Goal: Transaction & Acquisition: Purchase product/service

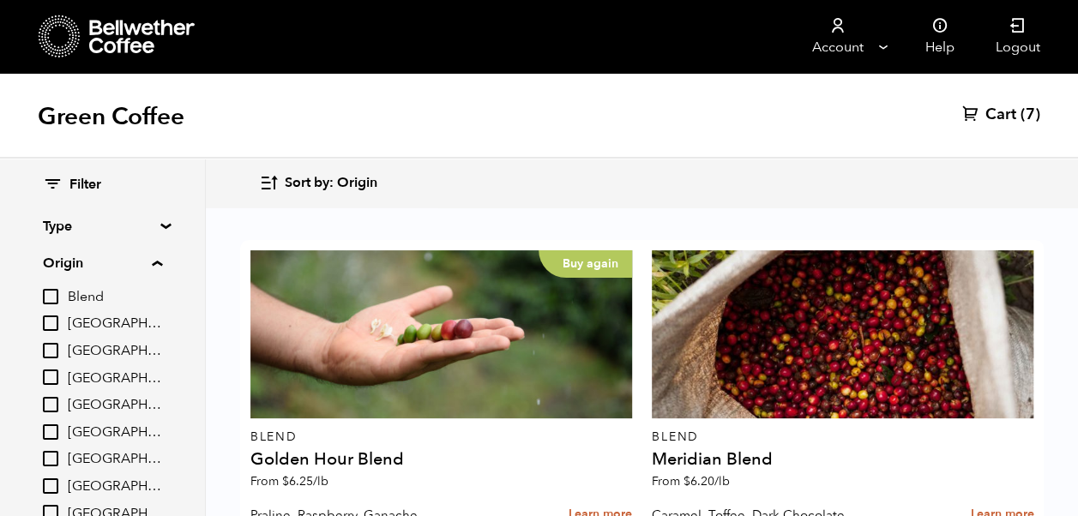
click at [58, 461] on input "[GEOGRAPHIC_DATA]" at bounding box center [50, 458] width 15 height 15
checkbox input "true"
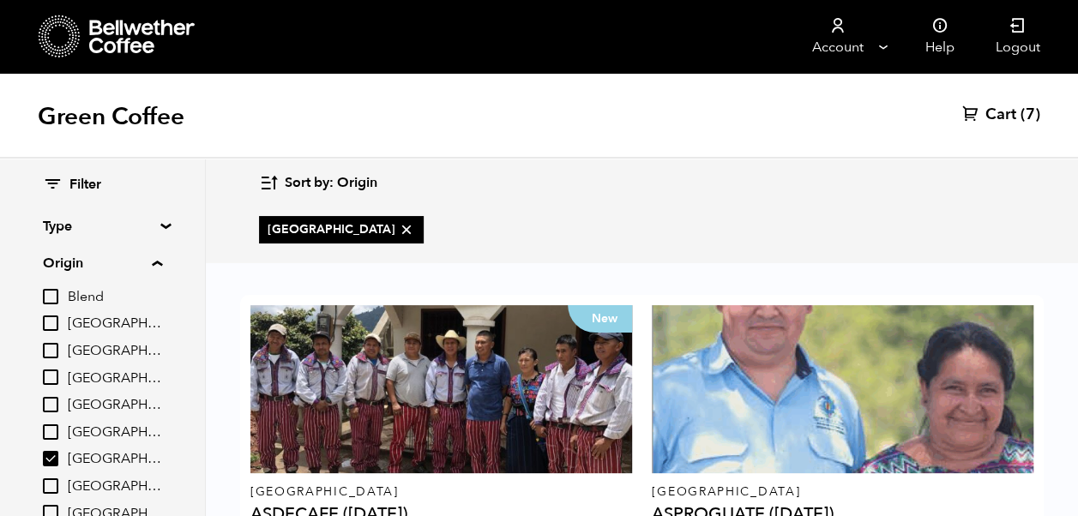
scroll to position [130, 0]
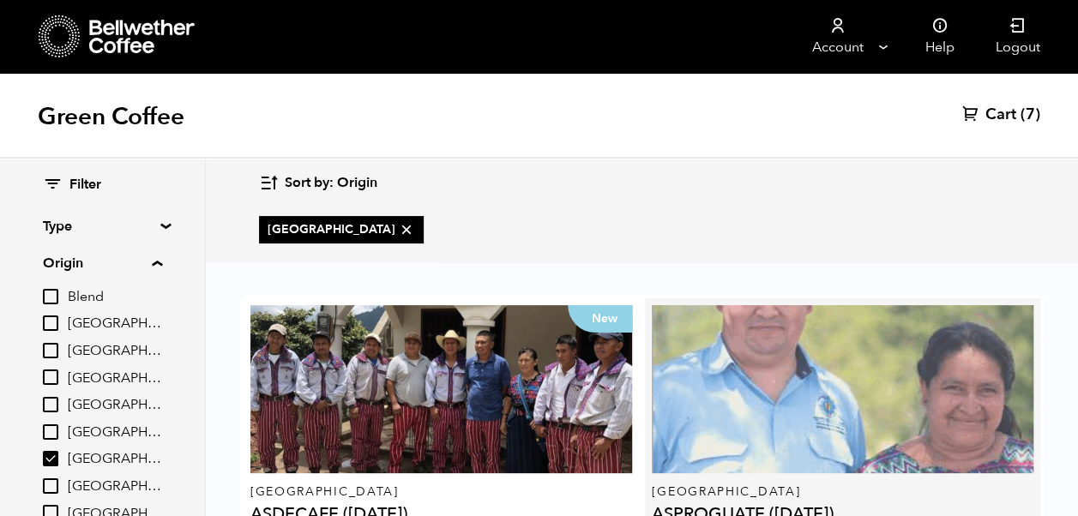
click at [916, 305] on div at bounding box center [843, 389] width 382 height 168
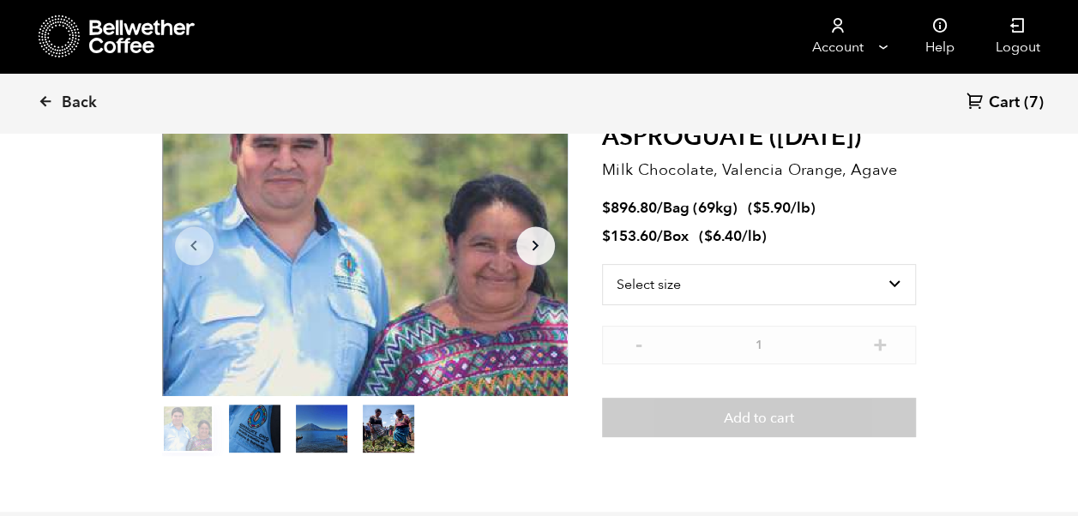
scroll to position [124, 0]
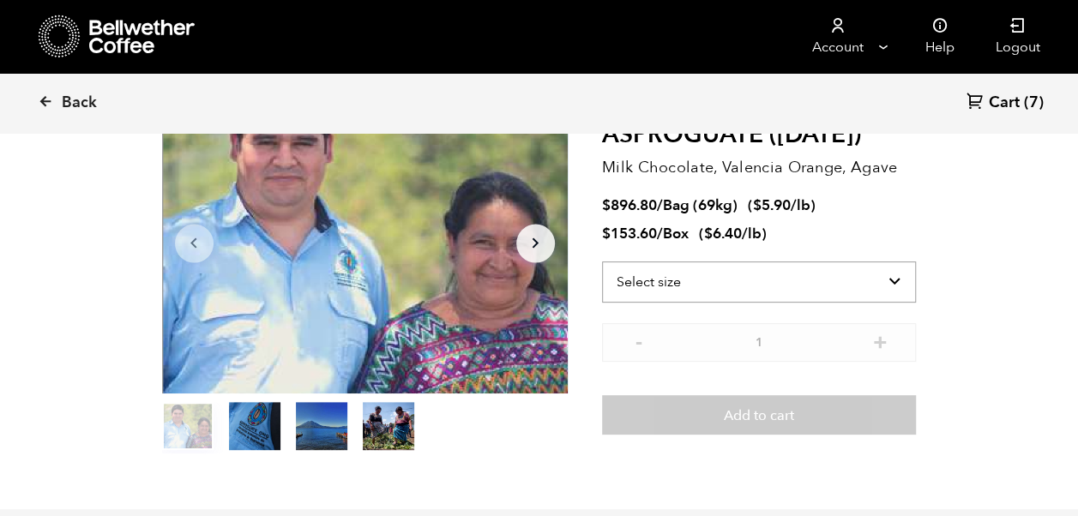
click at [893, 285] on select "Select size Bag (69kg) (152 lbs) Box (24 lbs)" at bounding box center [759, 282] width 315 height 41
select select "bag-2"
click at [602, 262] on select "Select size Bag (69kg) (152 lbs) Box (24 lbs)" at bounding box center [759, 282] width 315 height 41
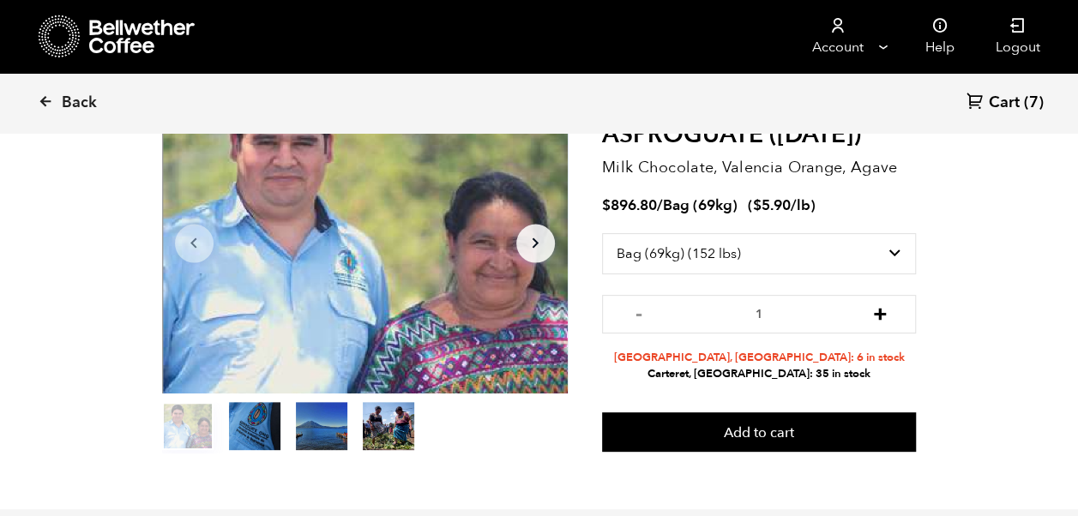
click at [878, 314] on button "+" at bounding box center [879, 312] width 21 height 17
click at [878, 315] on button "+" at bounding box center [879, 312] width 21 height 17
click at [877, 314] on button "+" at bounding box center [879, 312] width 21 height 17
click at [876, 315] on button "+" at bounding box center [879, 312] width 21 height 17
click at [877, 316] on button "+" at bounding box center [879, 312] width 21 height 17
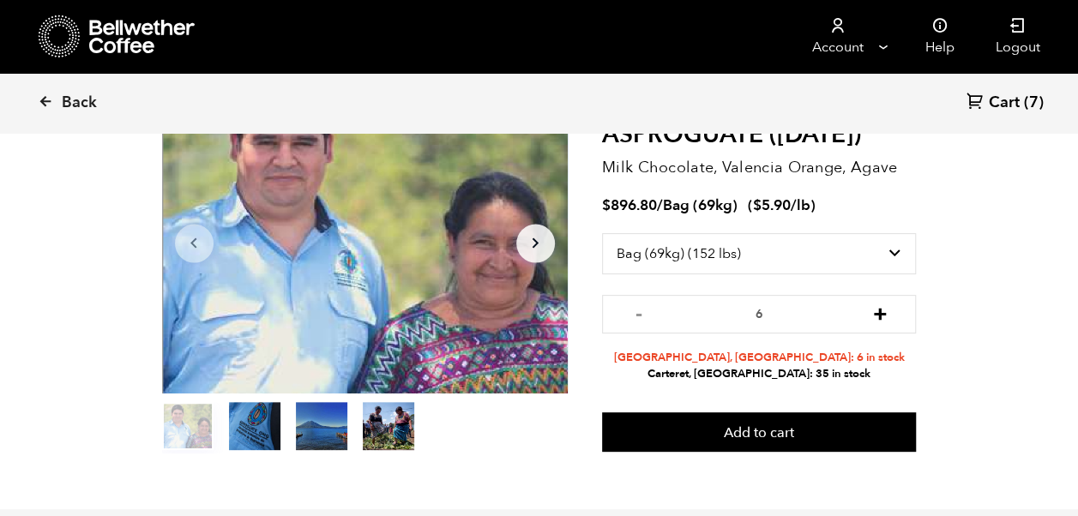
click at [876, 316] on button "+" at bounding box center [879, 312] width 21 height 17
click at [875, 315] on button "+" at bounding box center [879, 312] width 21 height 17
click at [876, 312] on button "+" at bounding box center [879, 312] width 21 height 17
click at [878, 311] on button "+" at bounding box center [879, 312] width 21 height 17
click at [877, 313] on button "+" at bounding box center [879, 312] width 21 height 17
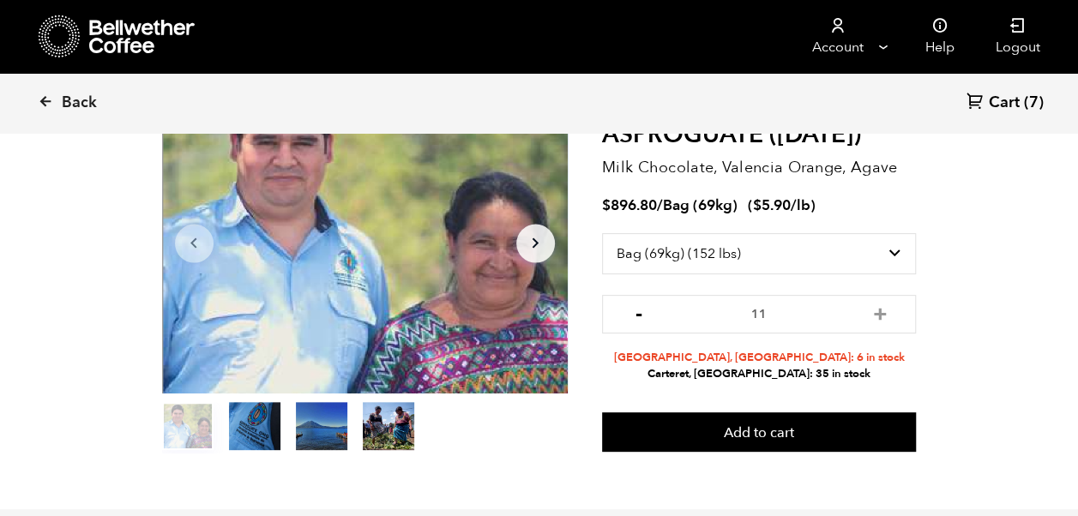
click at [641, 316] on button "-" at bounding box center [638, 312] width 21 height 17
click at [635, 320] on button "-" at bounding box center [638, 312] width 21 height 17
type input "9"
click at [739, 431] on button "Add to cart" at bounding box center [759, 432] width 315 height 39
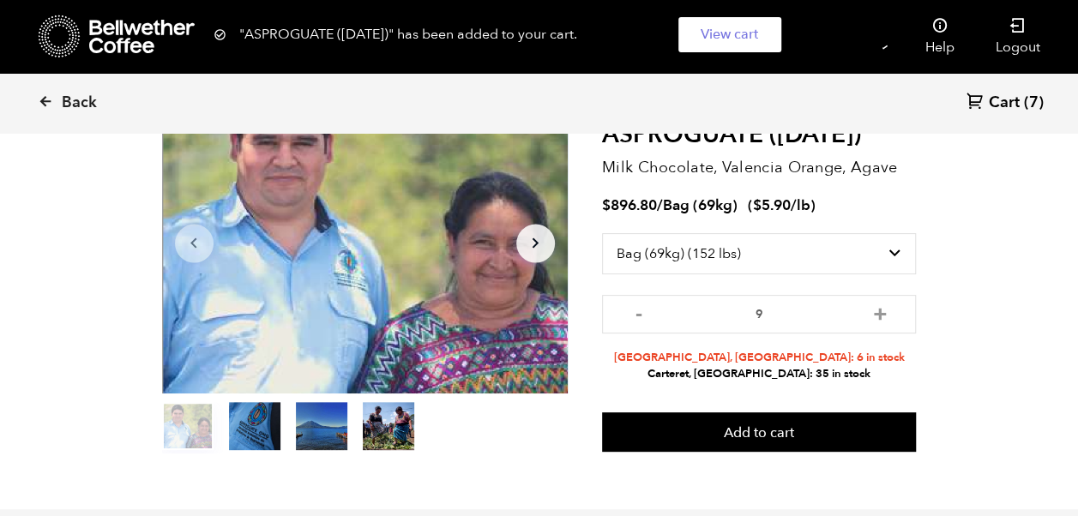
click at [1022, 105] on link "Cart (7)" at bounding box center [1005, 103] width 77 height 23
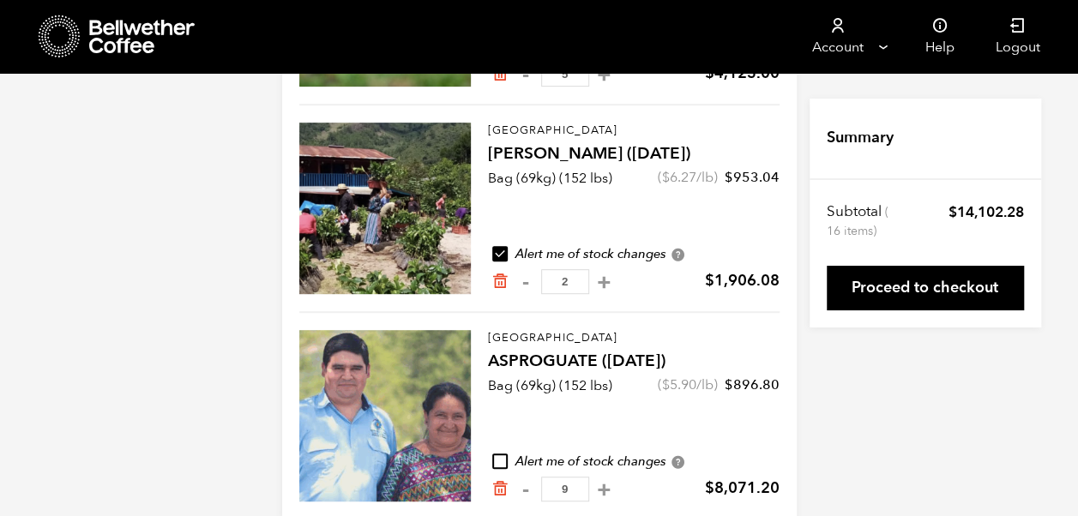
scroll to position [386, 0]
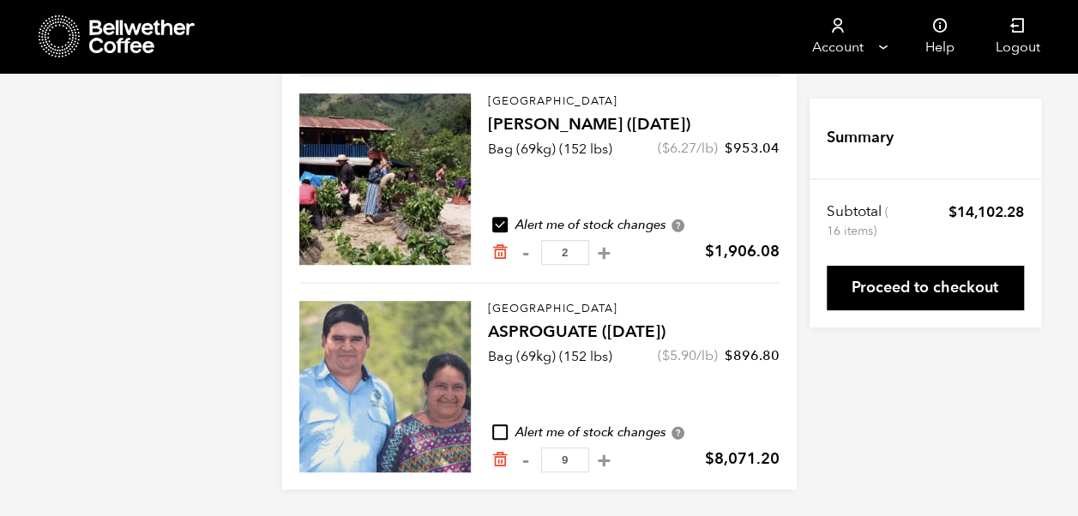
click at [504, 432] on input "checkbox" at bounding box center [499, 432] width 15 height 15
checkbox input "true"
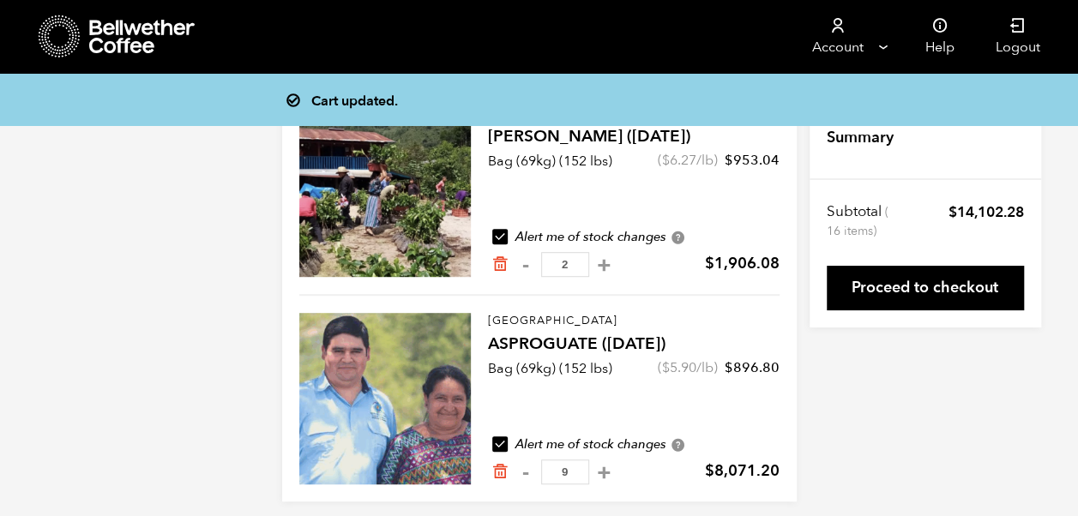
scroll to position [374, 0]
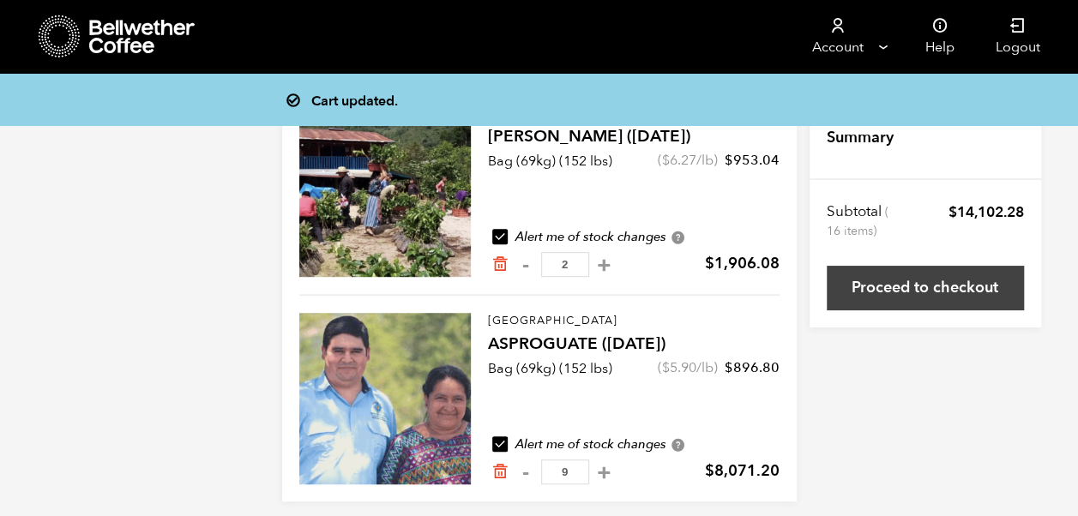
click at [962, 287] on link "Proceed to checkout" at bounding box center [925, 288] width 197 height 45
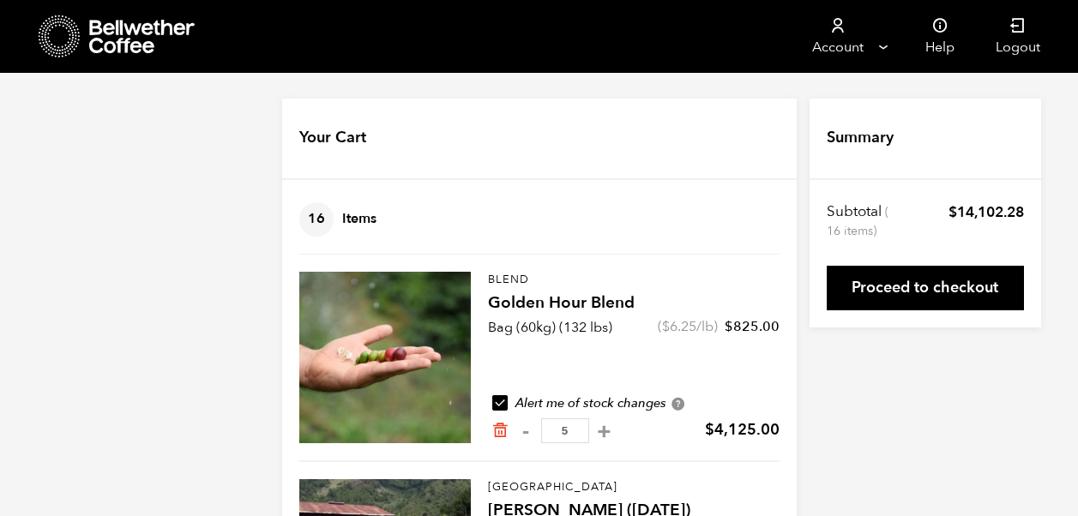
scroll to position [374, 0]
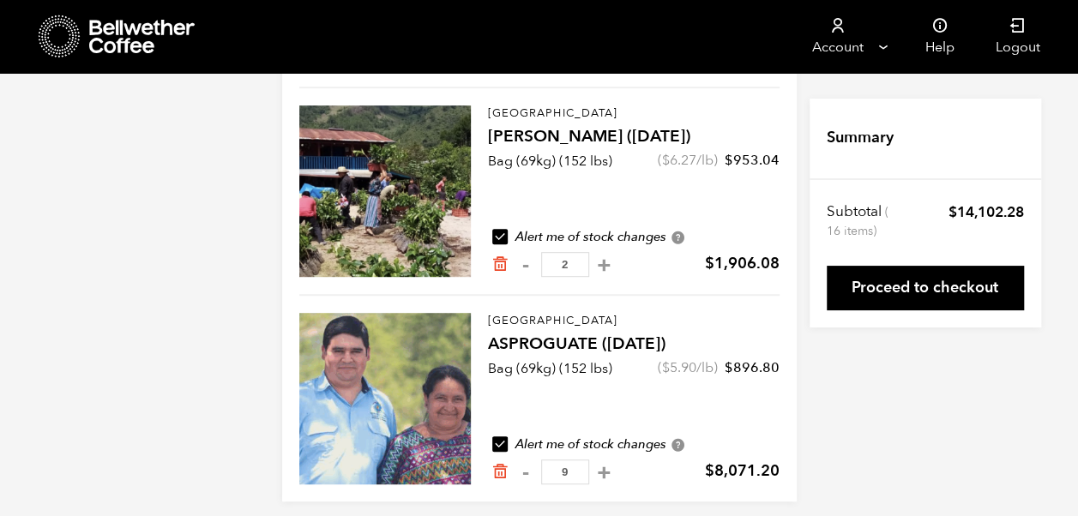
click at [413, 383] on div at bounding box center [385, 399] width 172 height 172
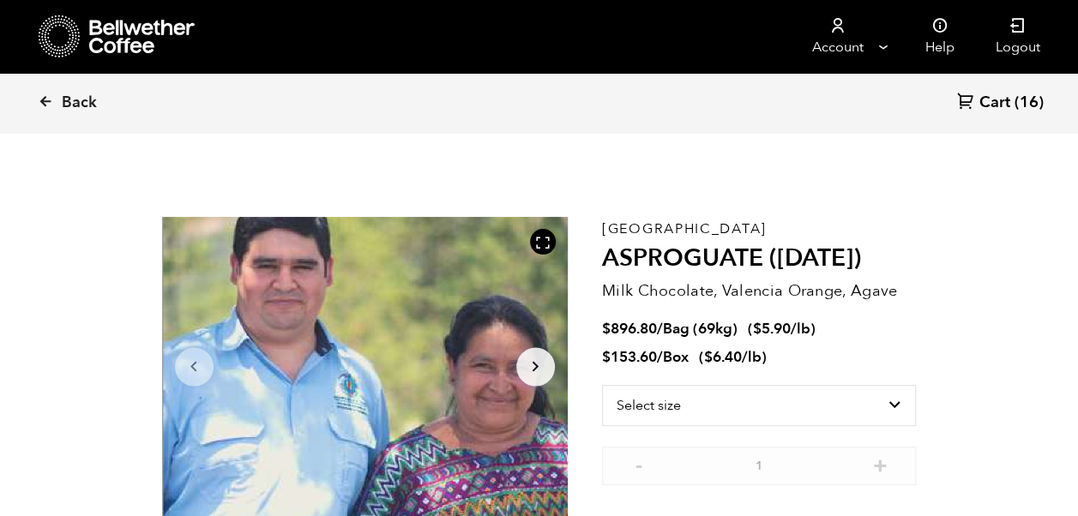
scroll to position [746, 734]
click at [889, 412] on select "Select size Bag (69kg) (152 lbs) Box (24 lbs)" at bounding box center [759, 405] width 315 height 41
select select "bag-2"
click at [602, 385] on select "Select size Bag (69kg) (152 lbs) Box (24 lbs)" at bounding box center [759, 405] width 315 height 41
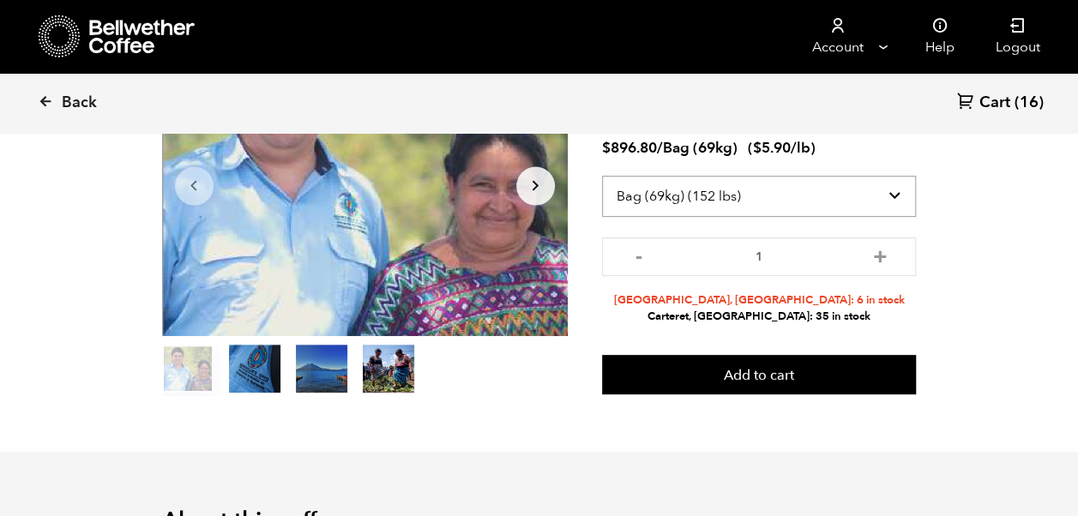
scroll to position [182, 0]
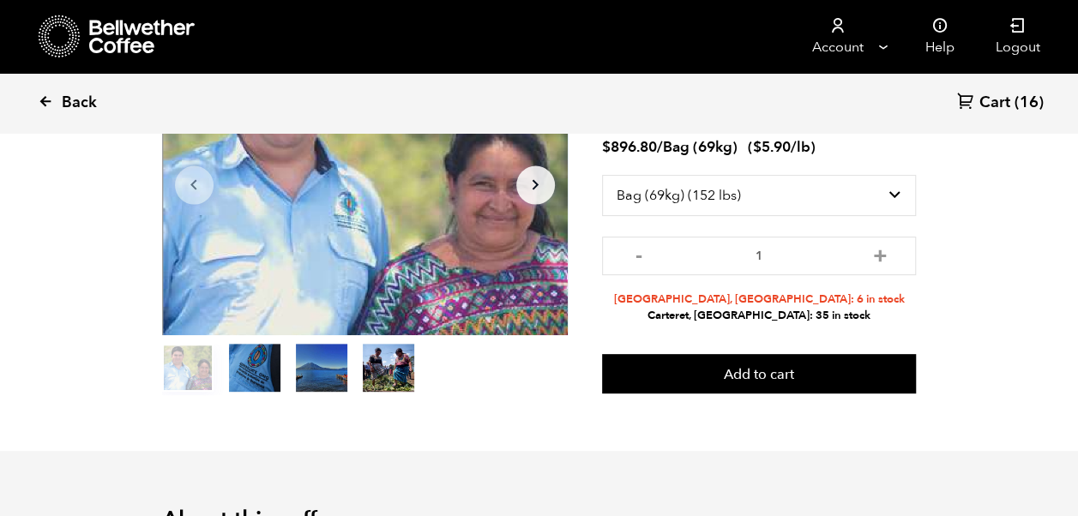
click at [43, 100] on icon at bounding box center [45, 100] width 15 height 15
click at [63, 98] on span "Back" at bounding box center [79, 103] width 35 height 21
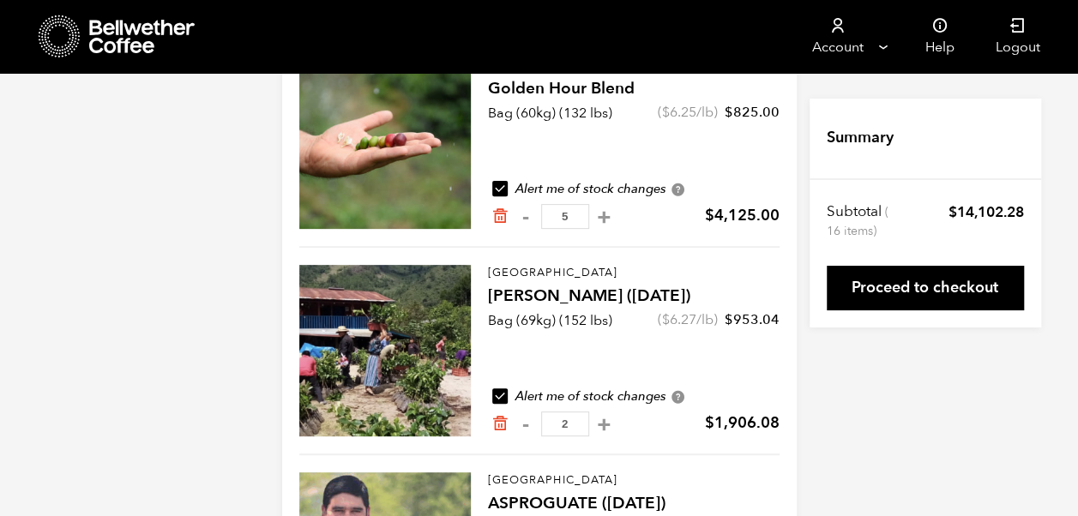
scroll to position [217, 0]
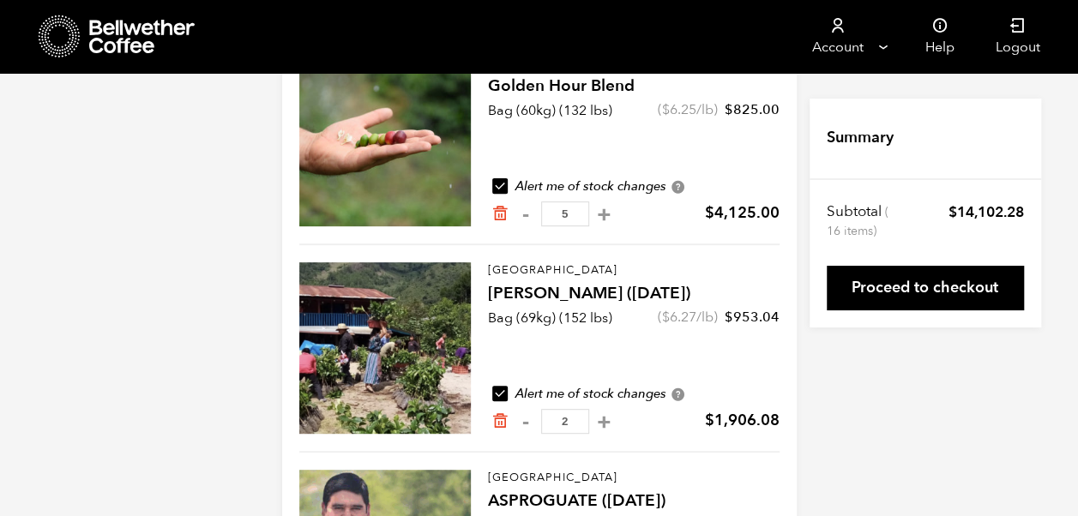
click at [381, 352] on div at bounding box center [385, 348] width 172 height 172
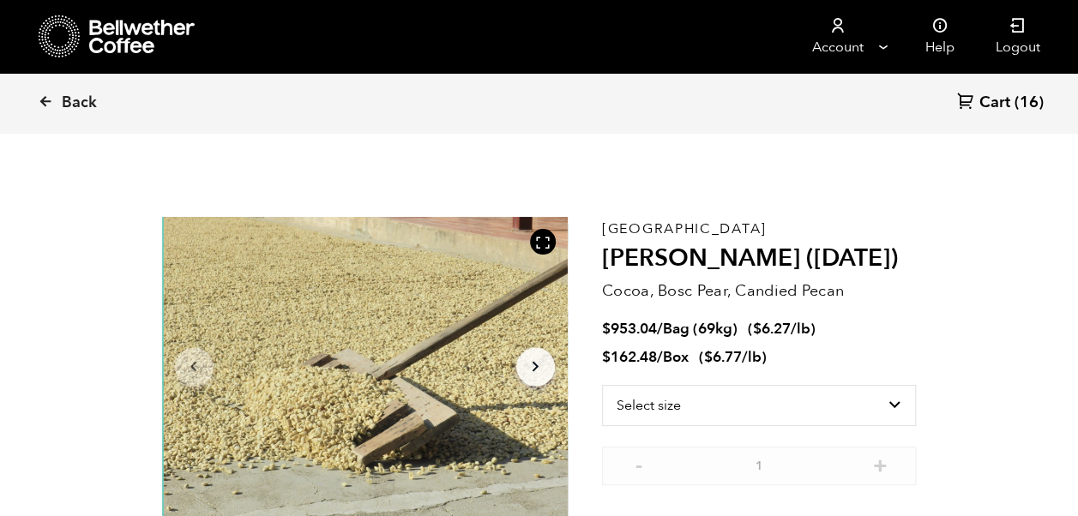
scroll to position [746, 734]
click at [892, 398] on select "Select size Bag (69kg) (152 lbs) Box (24 lbs)" at bounding box center [759, 405] width 315 height 41
select select "bag-2"
click at [602, 385] on select "Select size Bag (69kg) (152 lbs) Box (24 lbs)" at bounding box center [759, 405] width 315 height 41
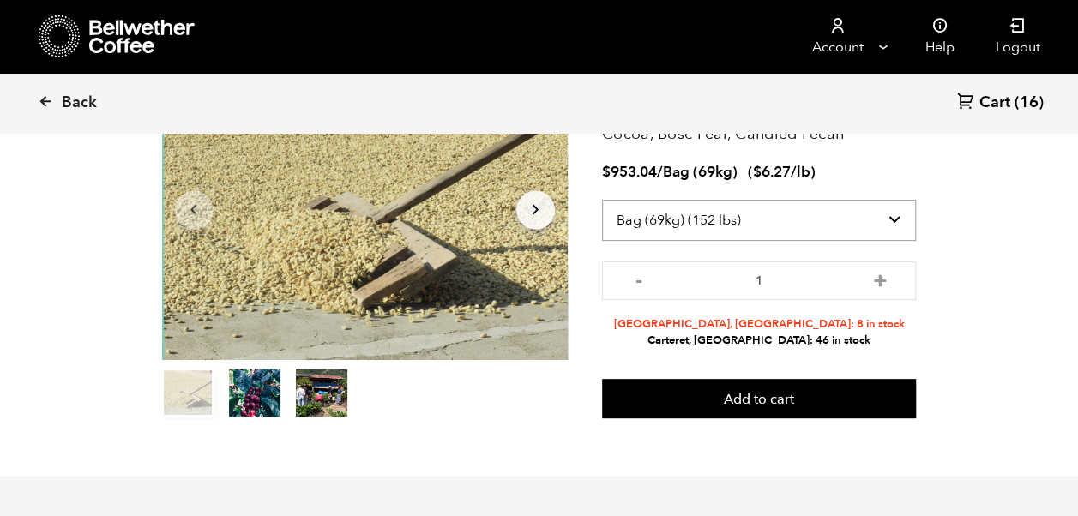
scroll to position [170, 0]
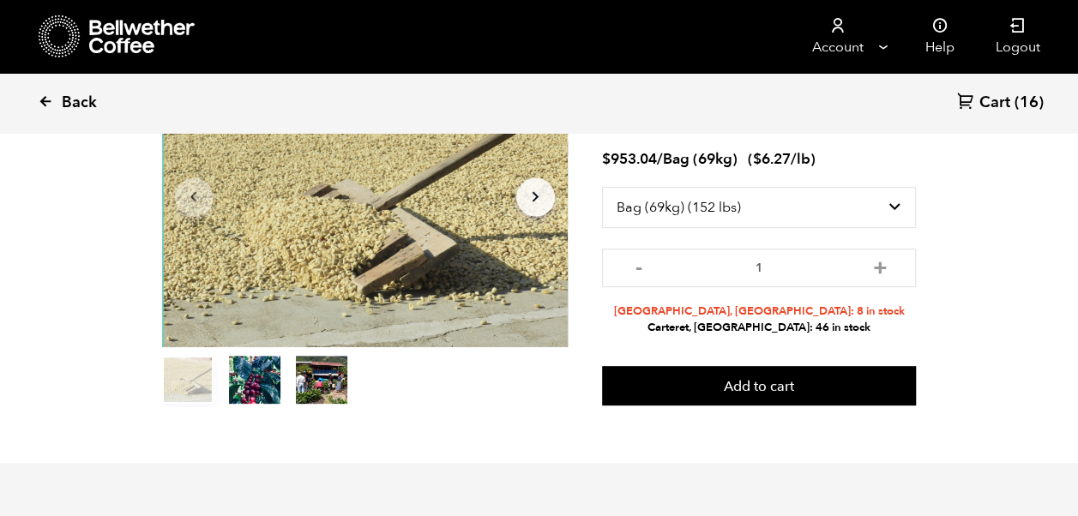
click at [48, 108] on icon at bounding box center [45, 100] width 15 height 15
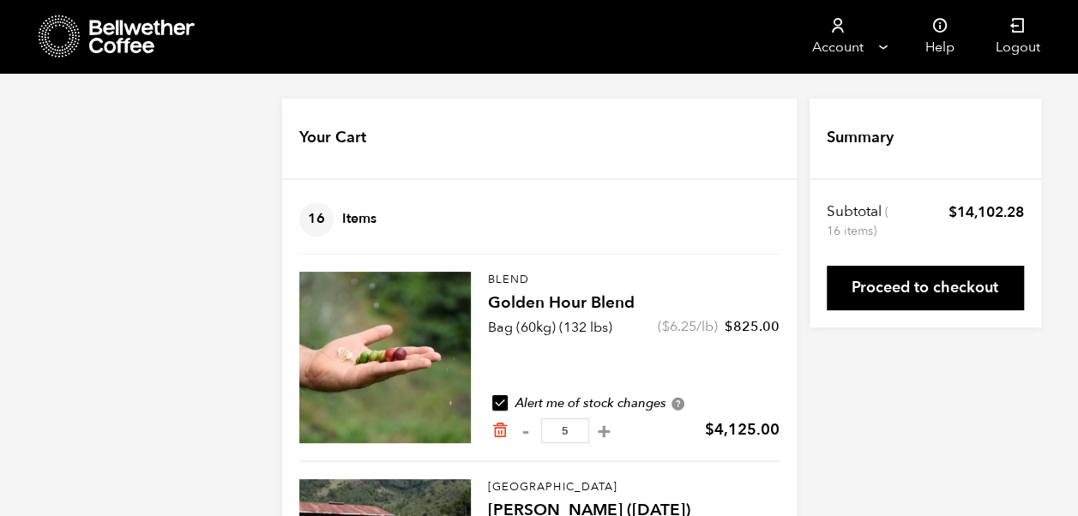
click at [409, 325] on div at bounding box center [385, 358] width 172 height 172
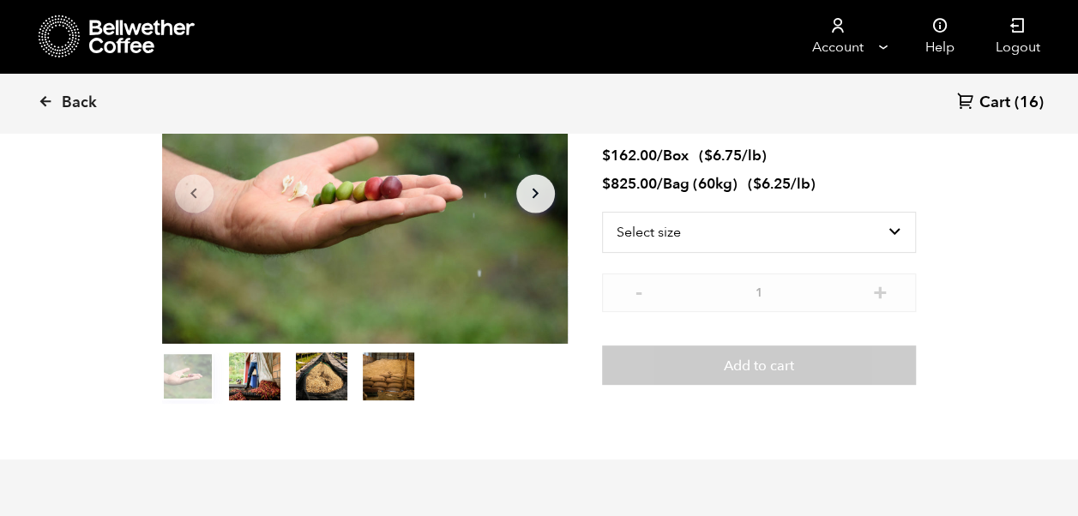
scroll to position [174, 0]
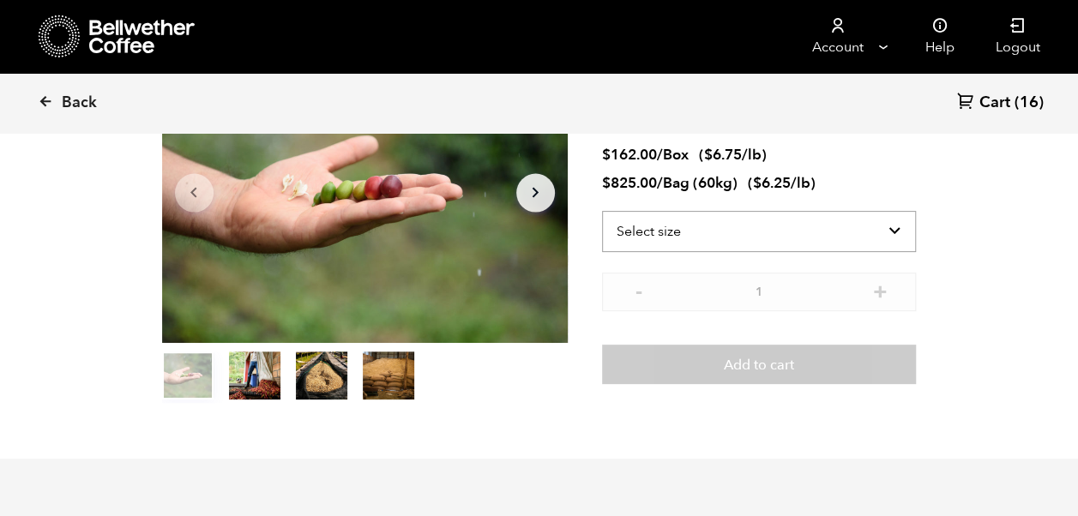
click at [896, 228] on select "Select size Bag (60kg) (132 lbs) Box (24 lbs)" at bounding box center [759, 231] width 315 height 41
select select "bag-3"
click at [602, 211] on select "Select size Bag (60kg) (132 lbs) Box (24 lbs)" at bounding box center [759, 231] width 315 height 41
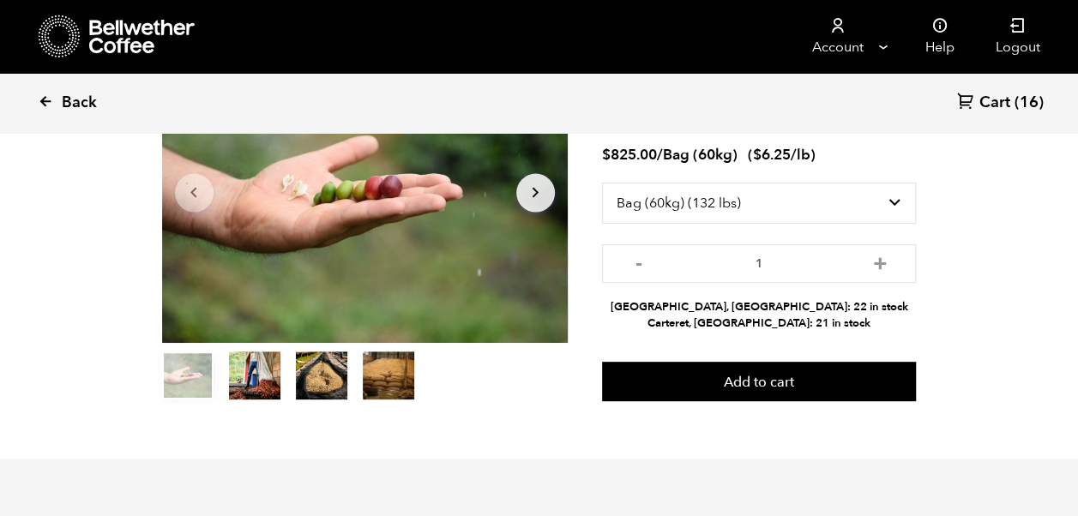
click at [64, 106] on span "Back" at bounding box center [79, 103] width 35 height 21
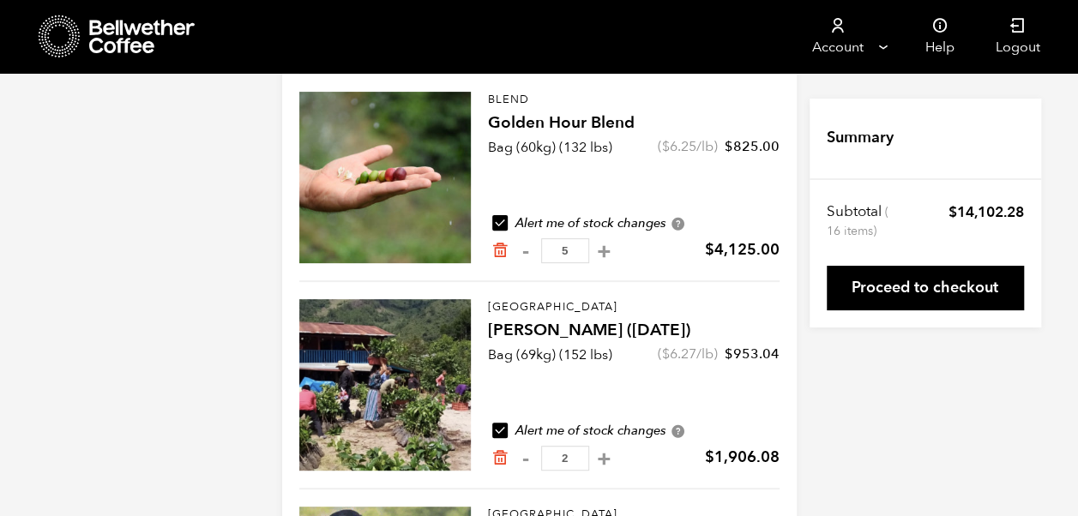
scroll to position [177, 0]
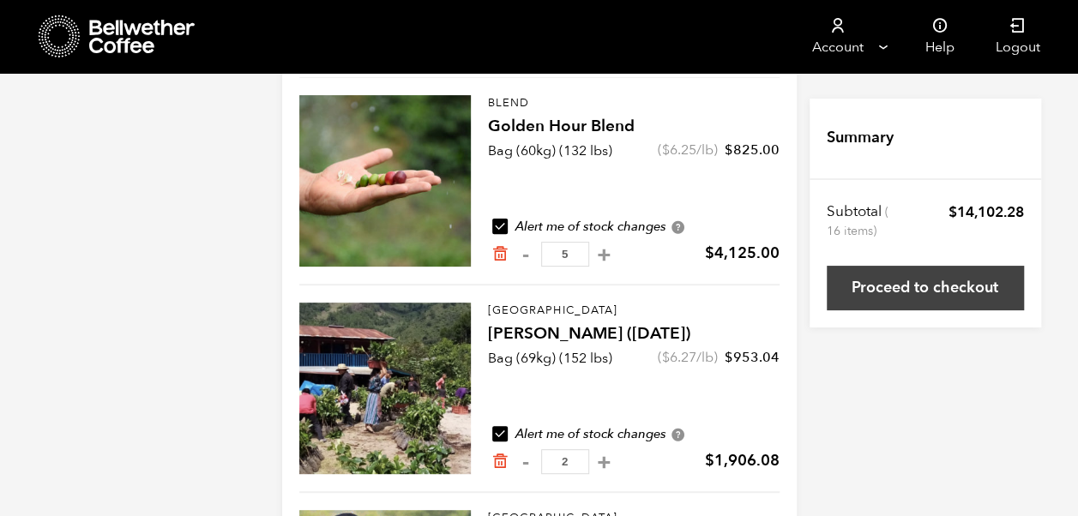
click at [974, 290] on link "Proceed to checkout" at bounding box center [925, 288] width 197 height 45
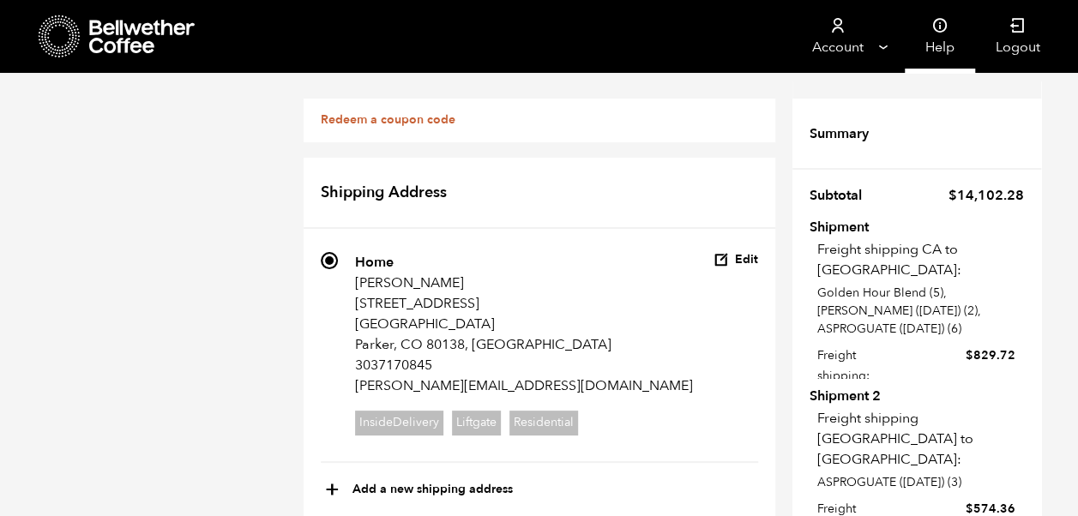
click at [938, 27] on icon at bounding box center [940, 25] width 17 height 17
